Goal: Find specific page/section: Find specific page/section

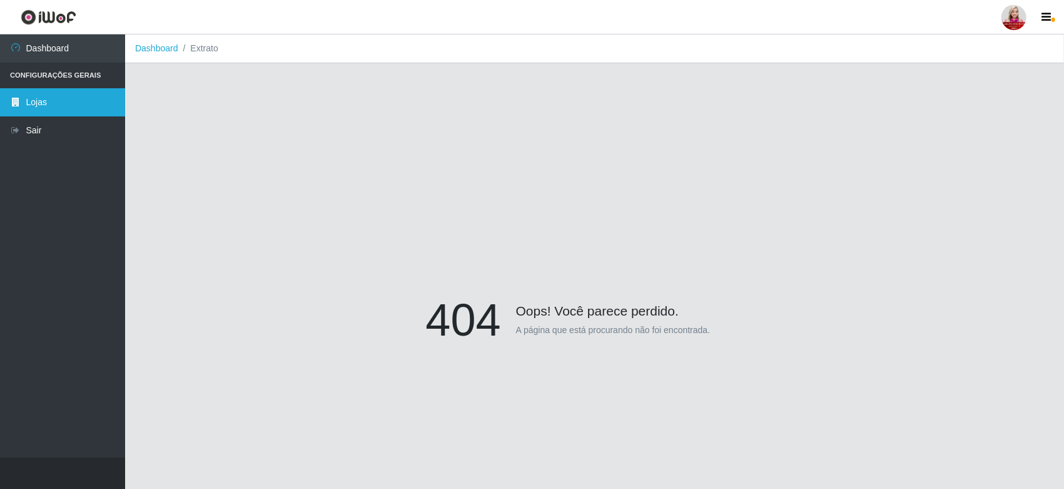
click at [24, 103] on link "Lojas" at bounding box center [62, 102] width 125 height 28
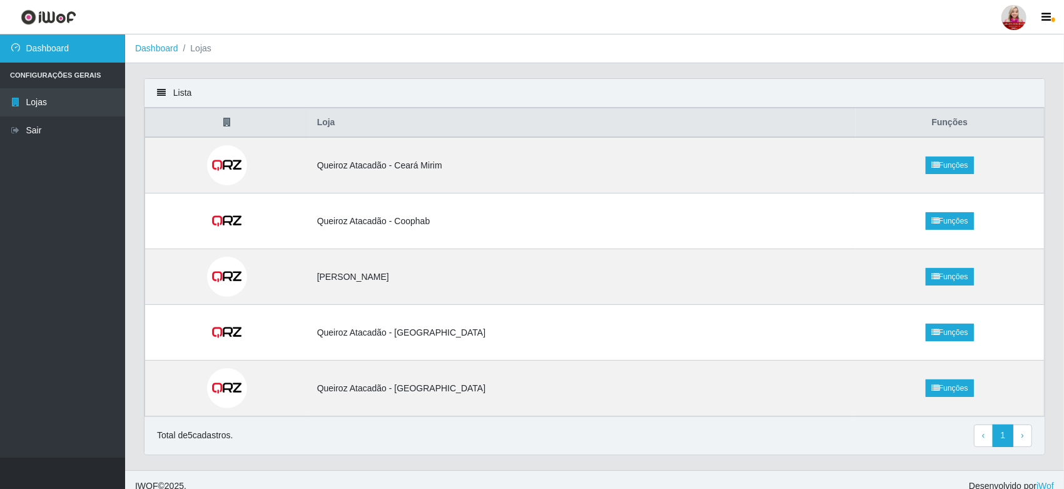
click at [104, 49] on link "Dashboard" at bounding box center [62, 48] width 125 height 28
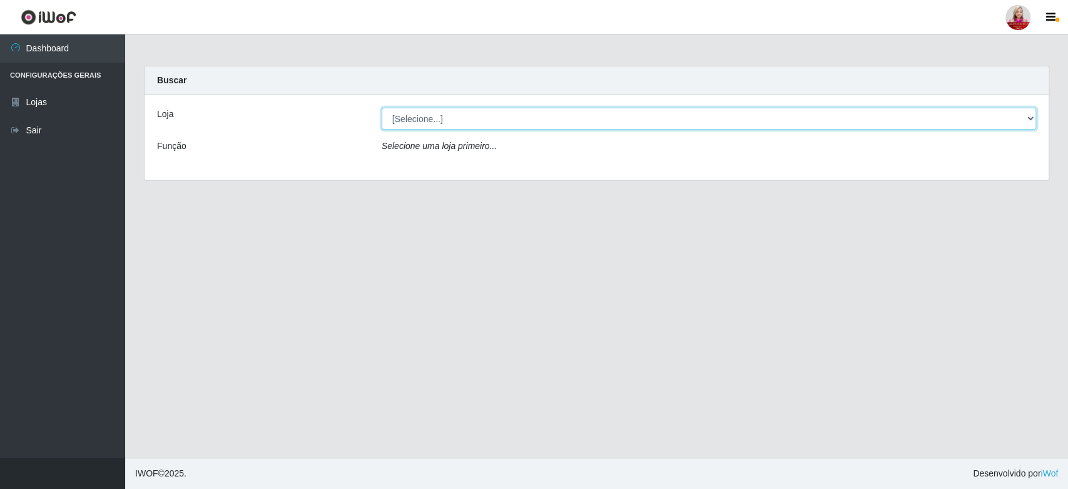
click at [880, 114] on select "[Selecione...] Queiroz [GEOGRAPHIC_DATA] - [GEOGRAPHIC_DATA] [PERSON_NAME][GEOG…" at bounding box center [709, 119] width 654 height 22
click at [382, 108] on select "[Selecione...] Queiroz [GEOGRAPHIC_DATA] - [GEOGRAPHIC_DATA] [PERSON_NAME][GEOG…" at bounding box center [709, 119] width 654 height 22
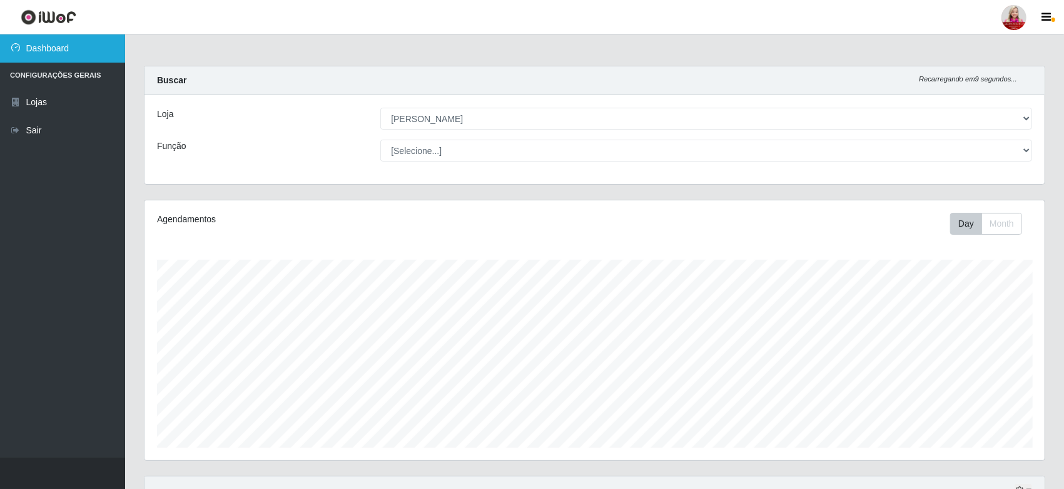
click at [71, 54] on link "Dashboard" at bounding box center [62, 48] width 125 height 28
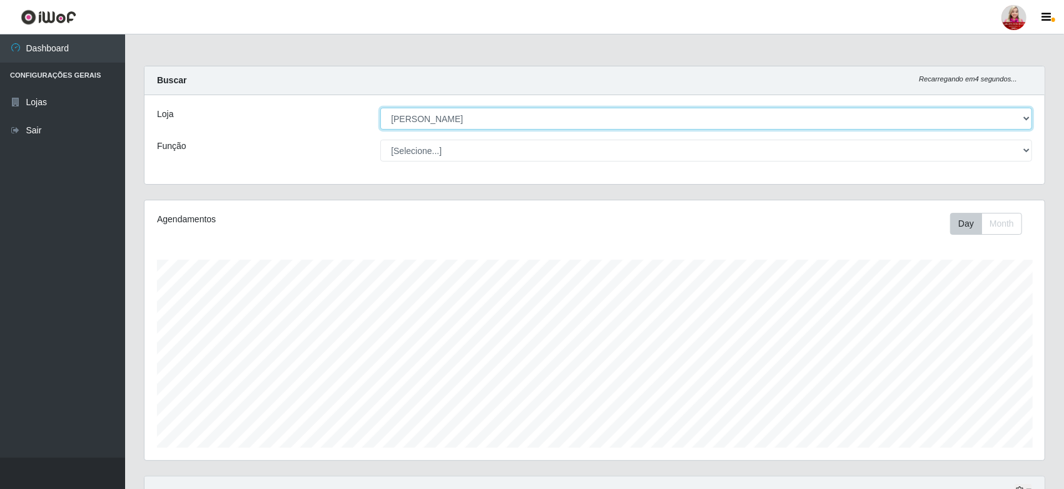
click at [512, 128] on select "[Selecione...] Queiroz [GEOGRAPHIC_DATA] - [GEOGRAPHIC_DATA] [PERSON_NAME][GEOG…" at bounding box center [706, 119] width 652 height 22
select select "464"
click at [380, 108] on select "[Selecione...] Queiroz [GEOGRAPHIC_DATA] - [GEOGRAPHIC_DATA] [PERSON_NAME][GEOG…" at bounding box center [706, 119] width 652 height 22
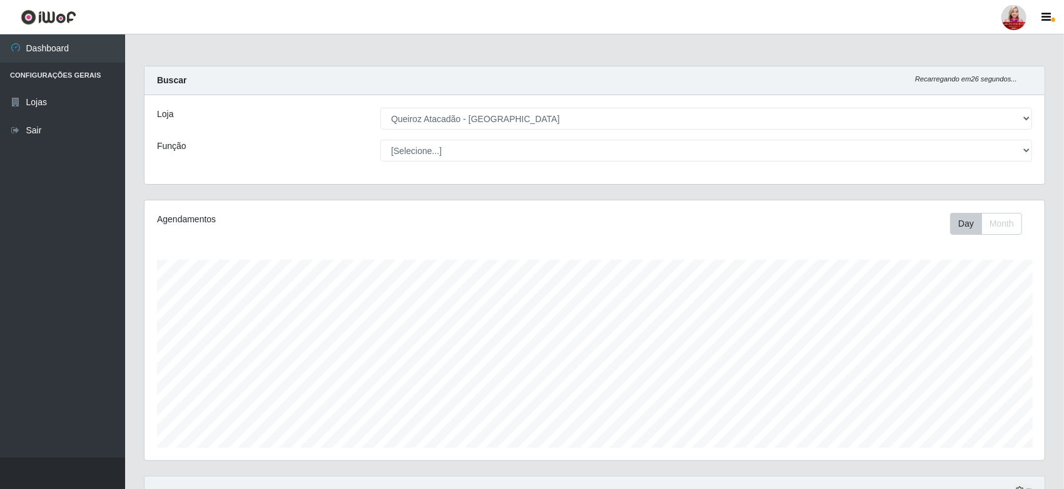
drag, startPoint x: 1063, startPoint y: 114, endPoint x: 1067, endPoint y: 181, distance: 67.7
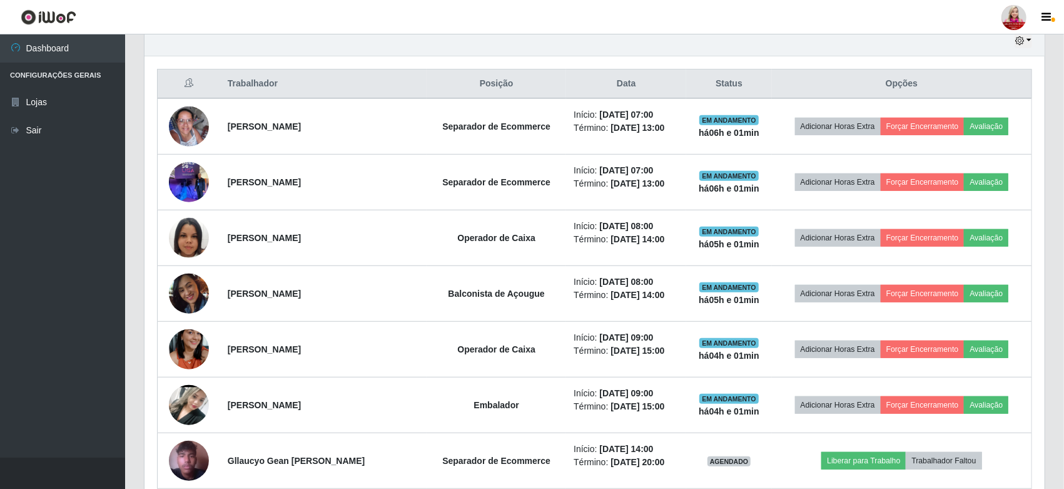
scroll to position [452, 0]
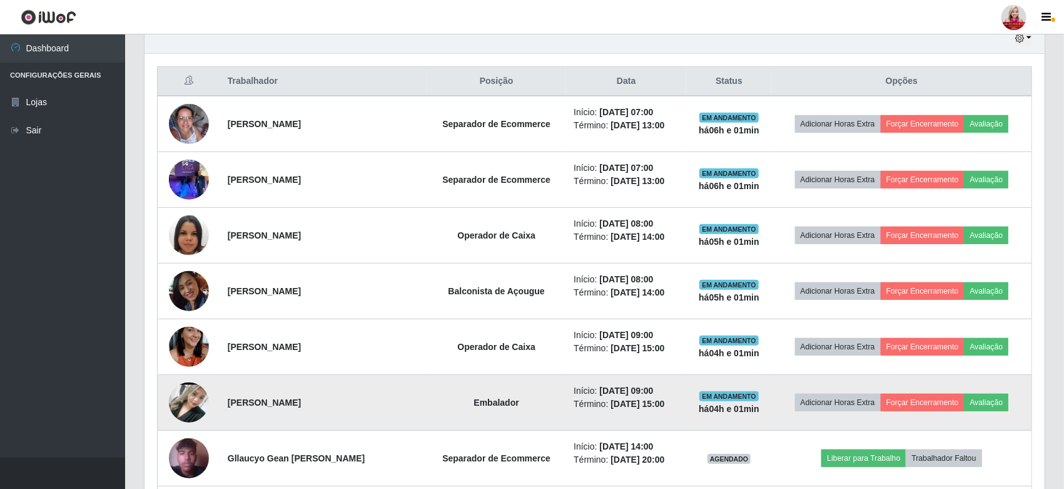
click at [193, 397] on img at bounding box center [189, 402] width 40 height 89
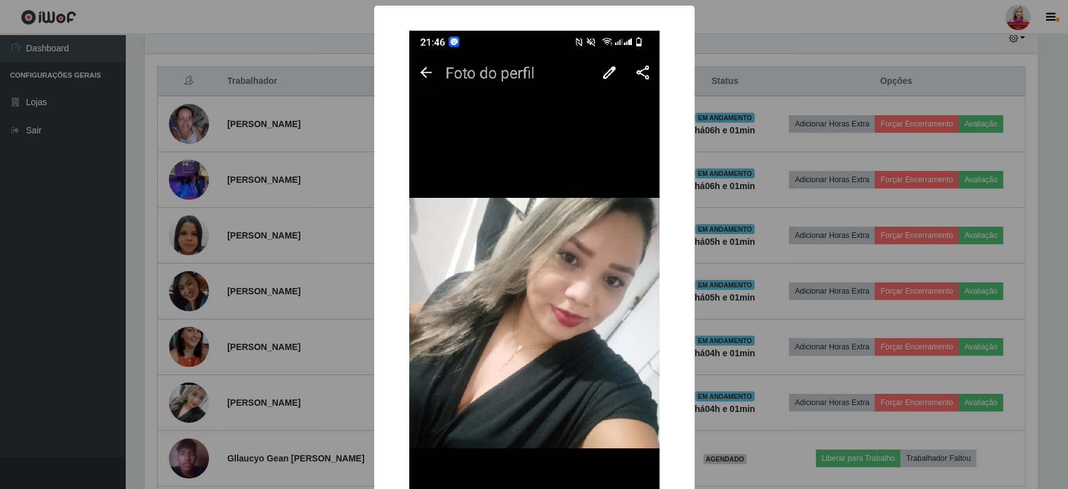
click at [748, 10] on div "× OK Cancel" at bounding box center [534, 244] width 1068 height 489
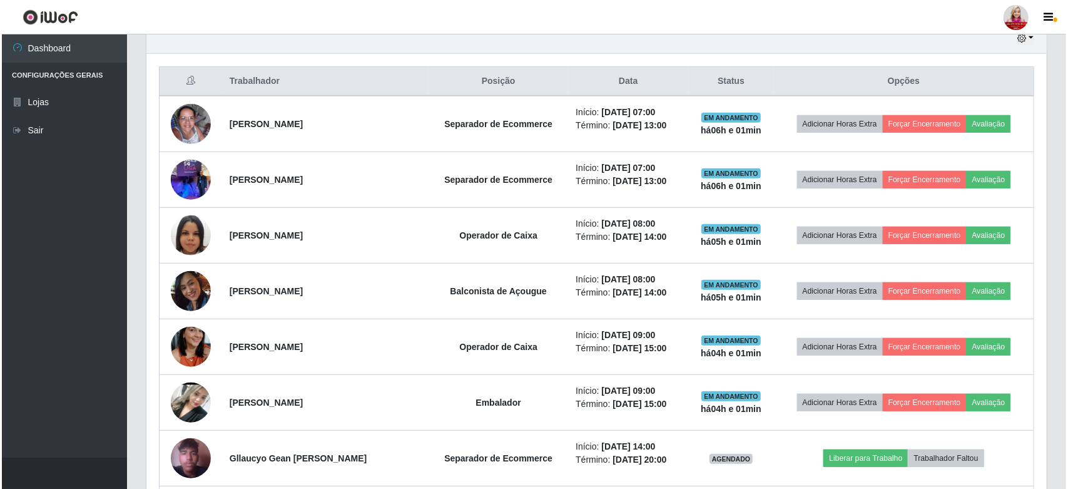
scroll to position [477, 0]
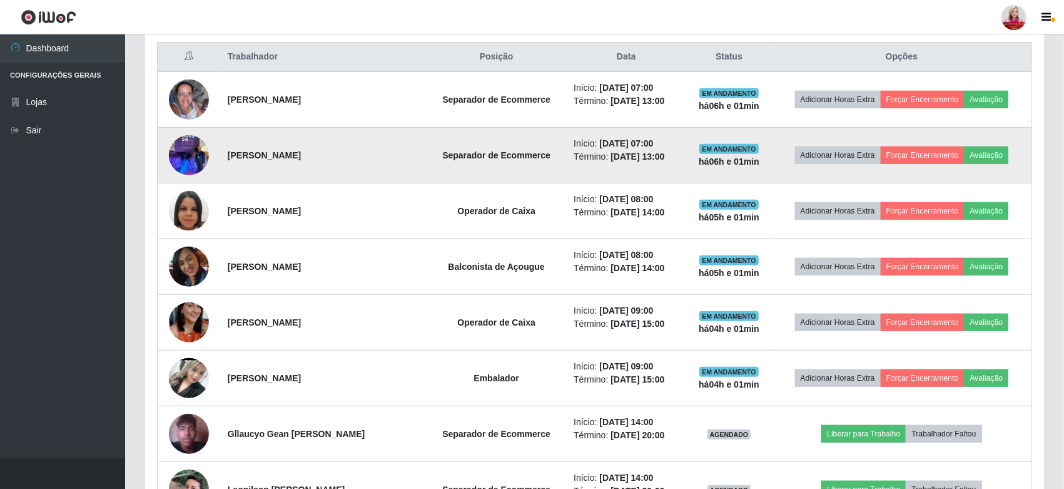
click at [186, 156] on img at bounding box center [189, 154] width 40 height 53
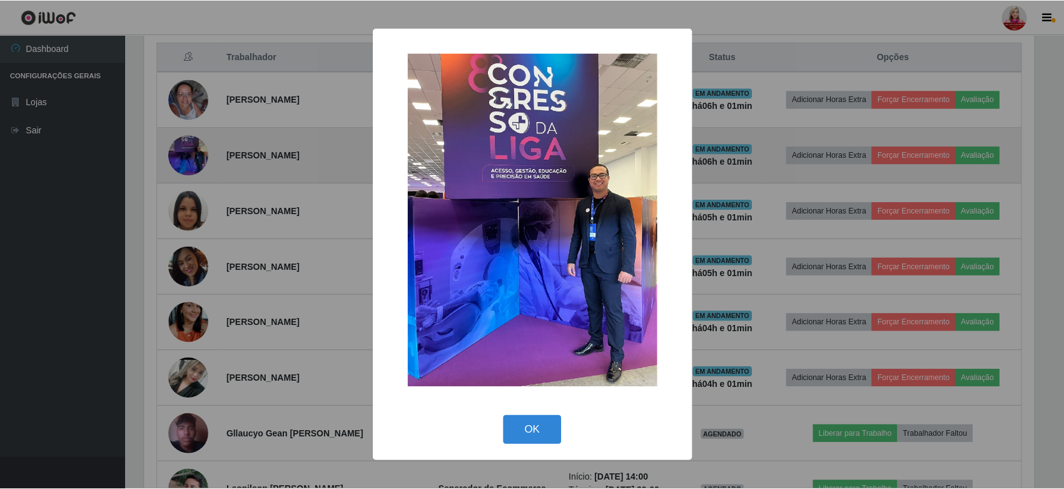
scroll to position [259, 893]
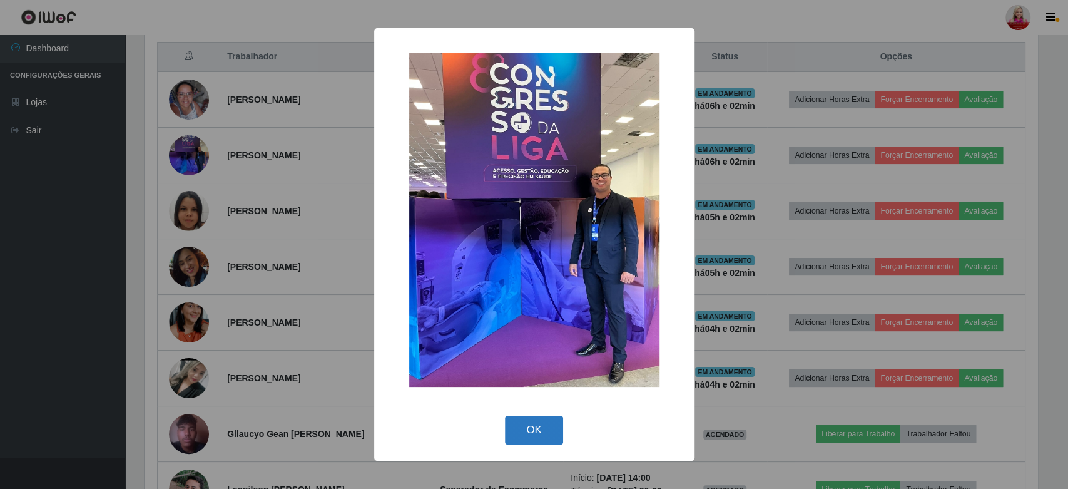
click at [539, 431] on button "OK" at bounding box center [534, 429] width 58 height 29
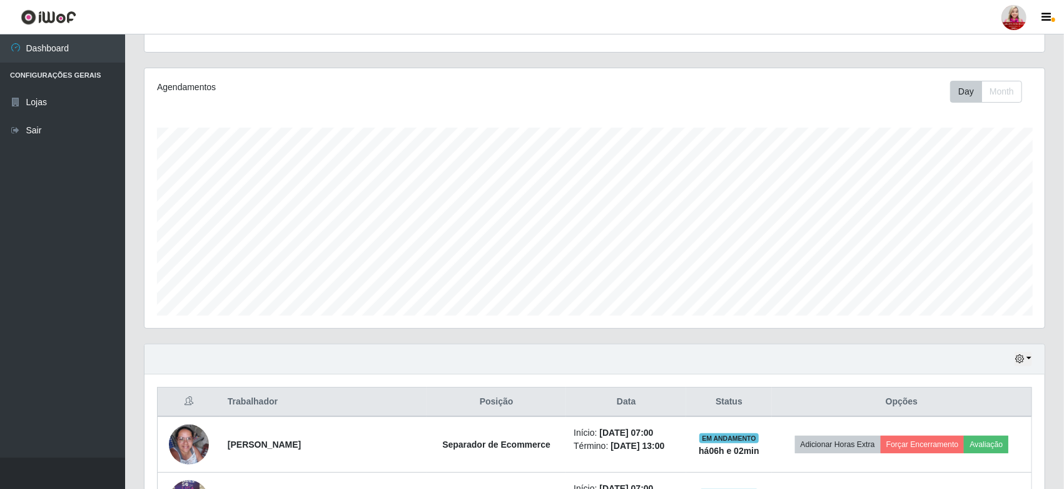
scroll to position [0, 0]
